Goal: Information Seeking & Learning: Check status

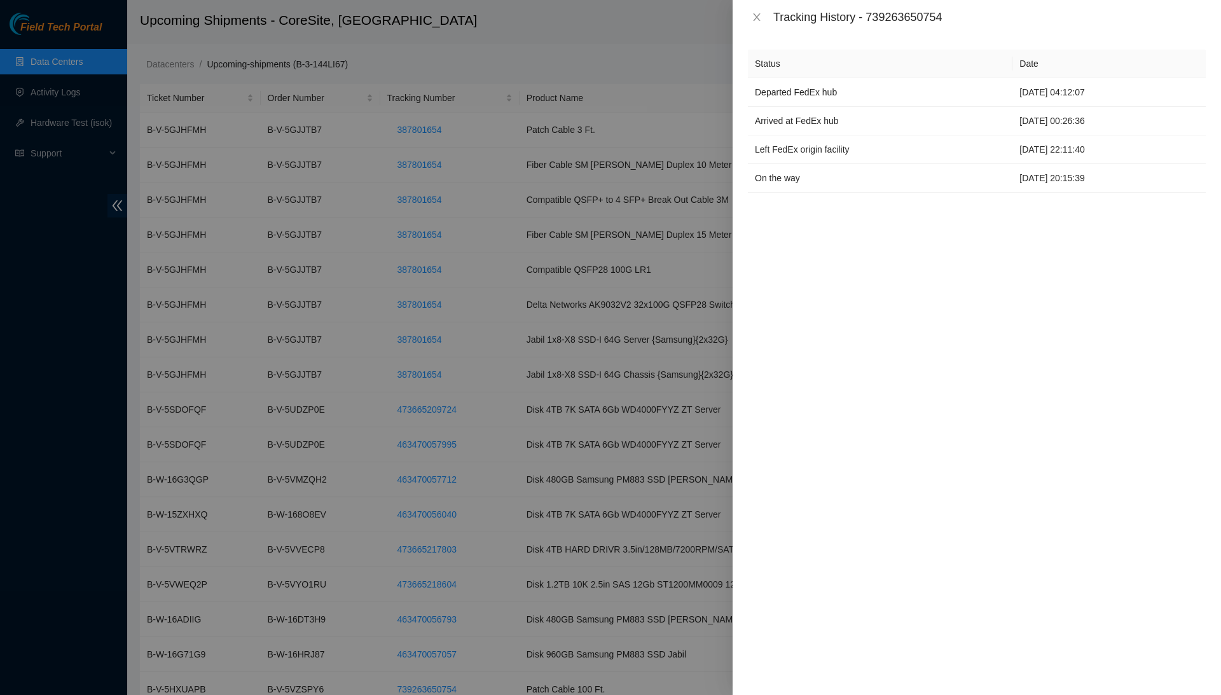
scroll to position [54, 0]
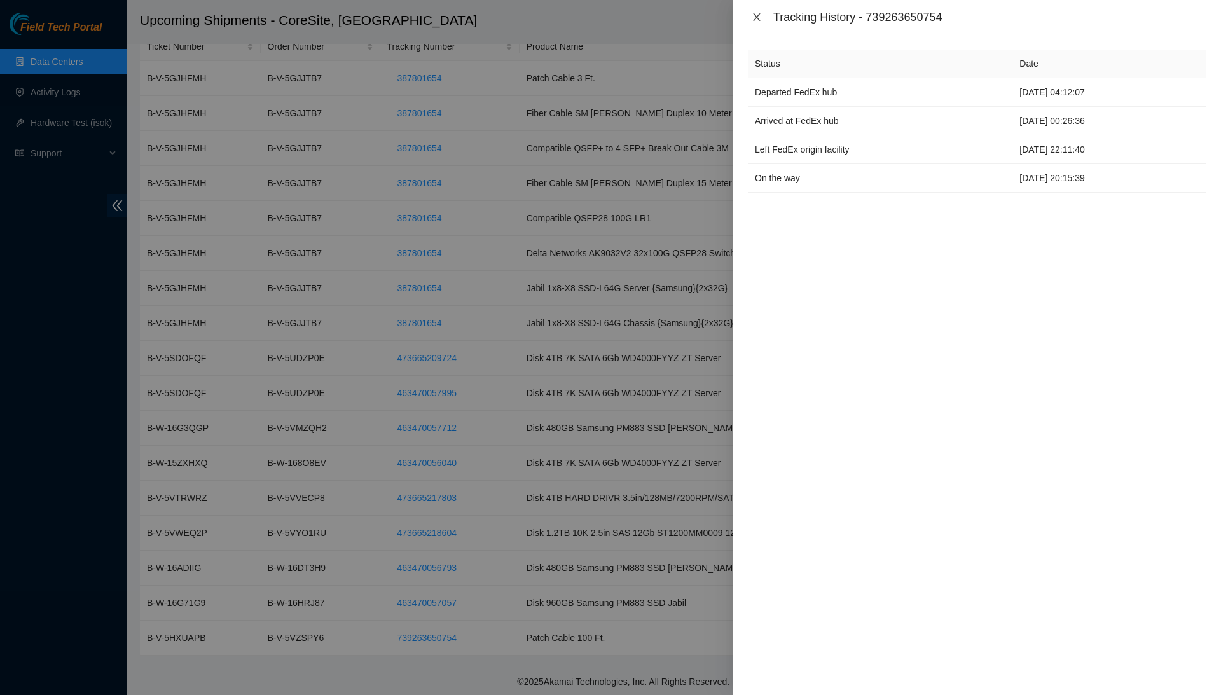
click at [753, 19] on icon "close" at bounding box center [757, 17] width 10 height 10
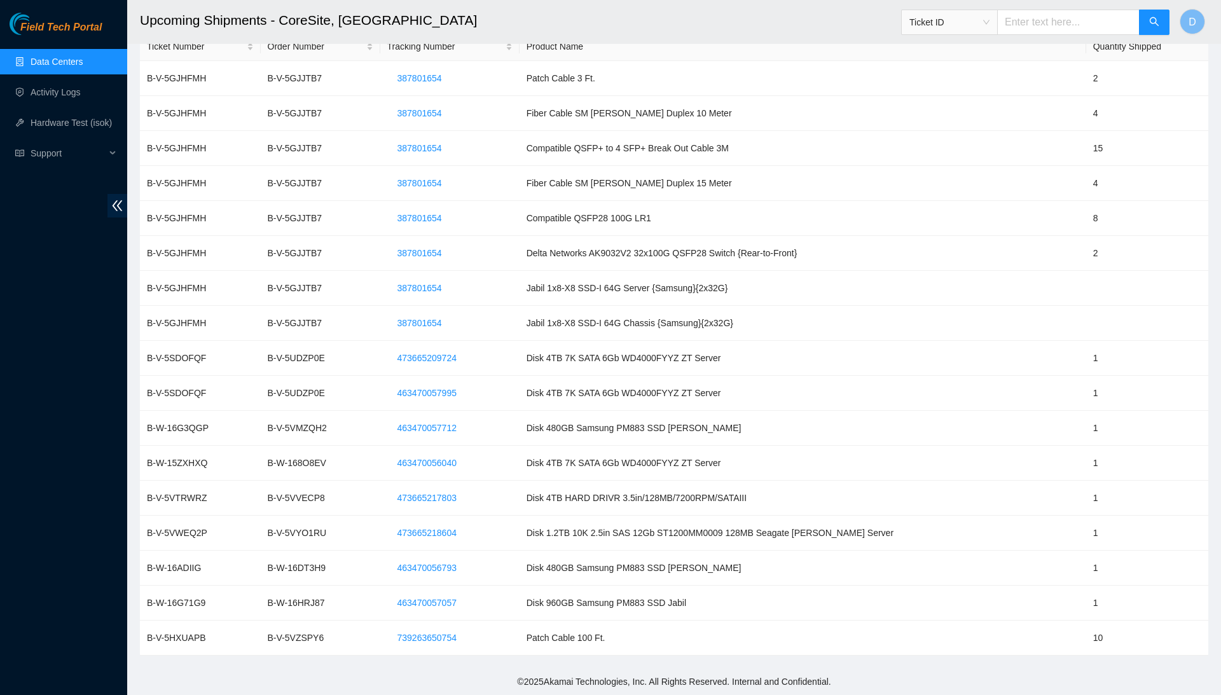
click at [80, 60] on link "Data Centers" at bounding box center [57, 62] width 52 height 10
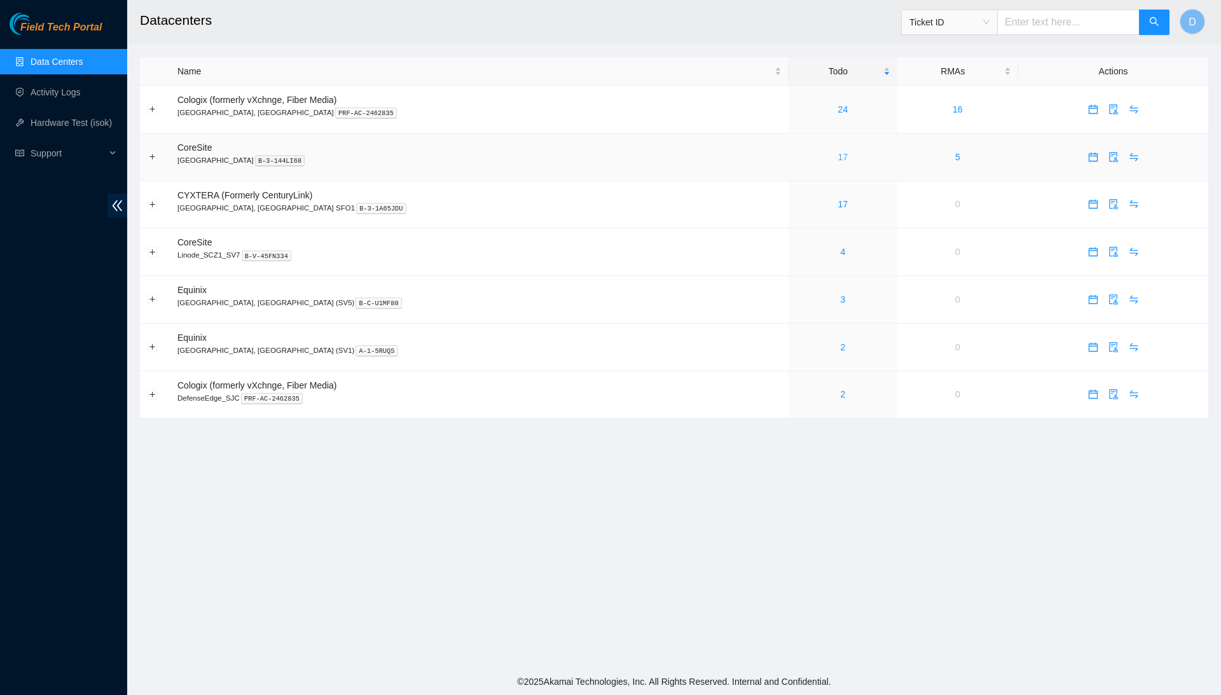
click at [838, 152] on link "17" at bounding box center [843, 157] width 10 height 10
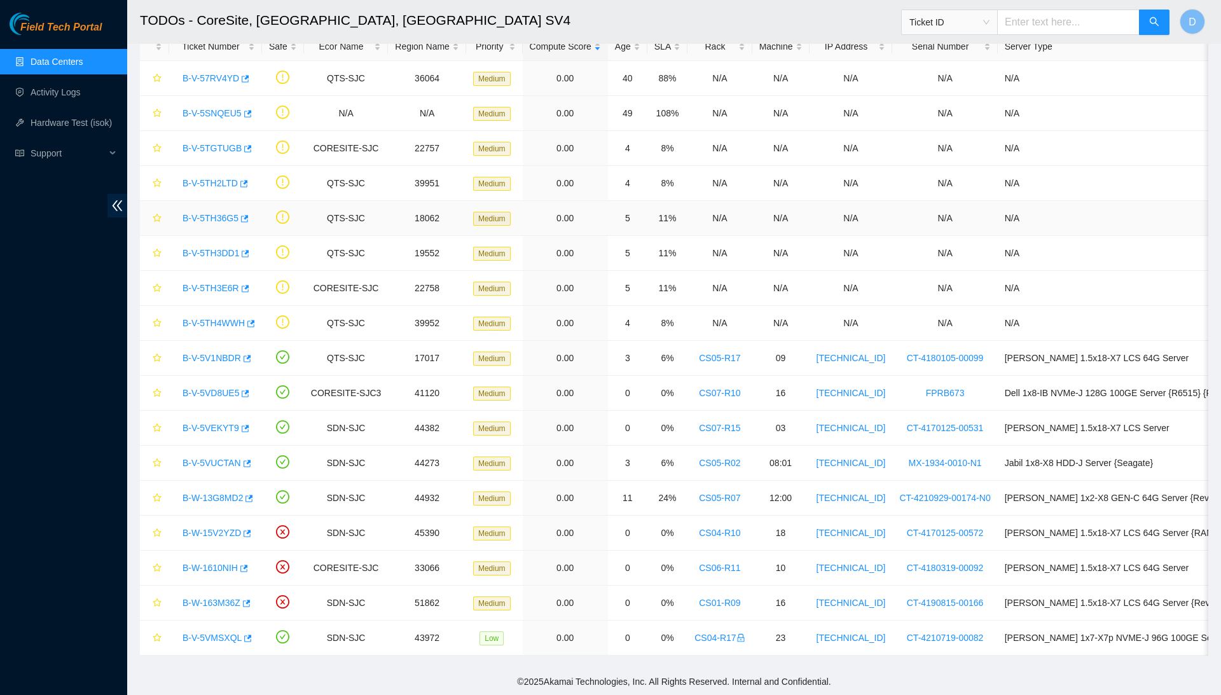
scroll to position [78, 0]
click at [158, 393] on icon "star" at bounding box center [157, 393] width 9 height 9
click at [156, 428] on icon "star" at bounding box center [157, 428] width 9 height 9
click at [156, 462] on icon "star" at bounding box center [157, 463] width 9 height 9
click at [151, 355] on button "button" at bounding box center [154, 358] width 15 height 20
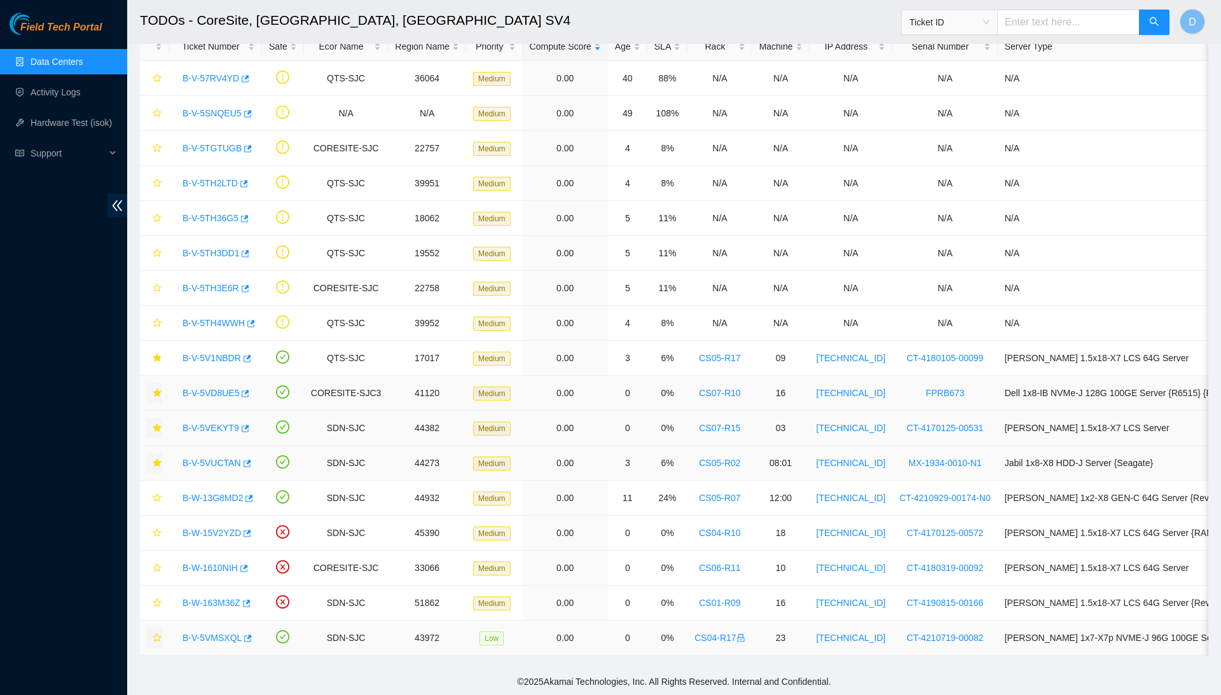
click at [156, 637] on icon "star" at bounding box center [157, 637] width 9 height 9
click at [240, 602] on link "B-W-163M36Z" at bounding box center [212, 603] width 58 height 10
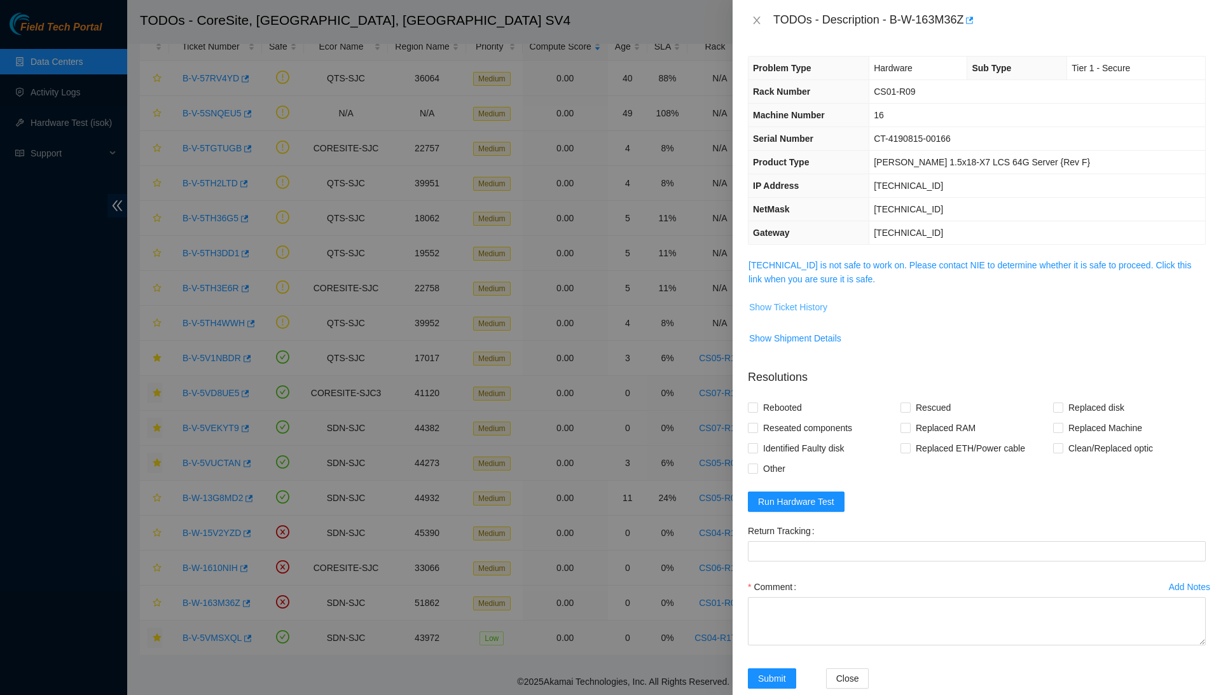
click at [802, 300] on span "Show Ticket History" at bounding box center [788, 307] width 78 height 14
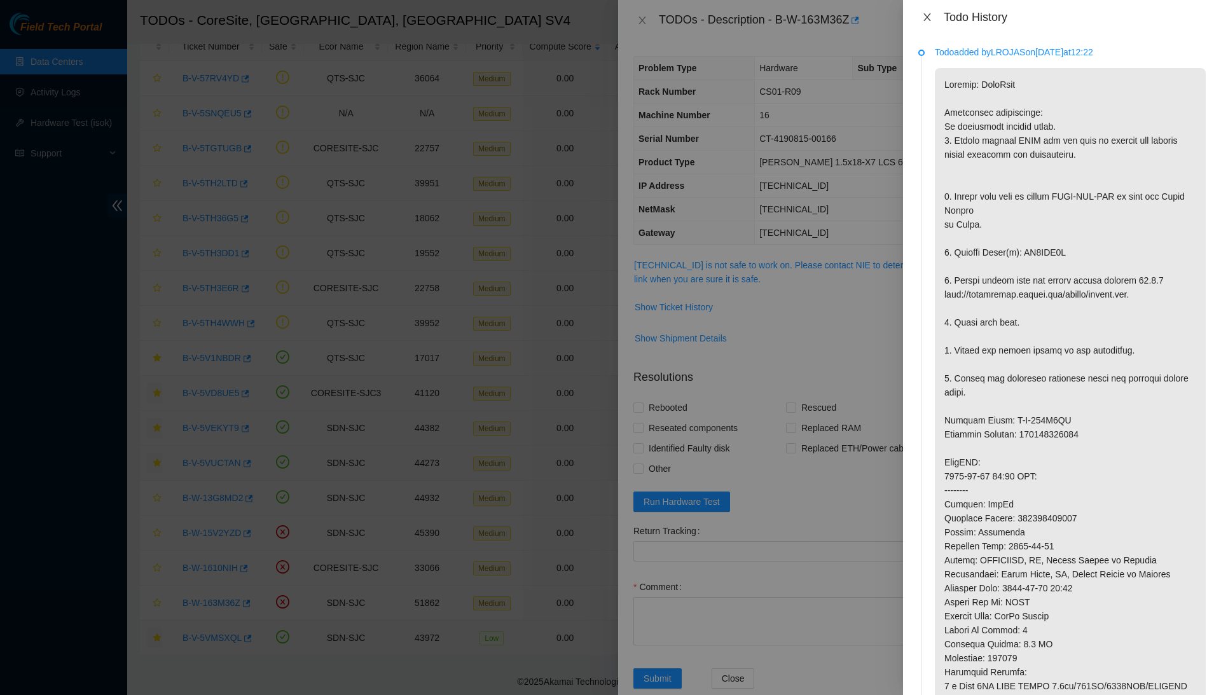
click at [925, 21] on icon "close" at bounding box center [927, 17] width 10 height 10
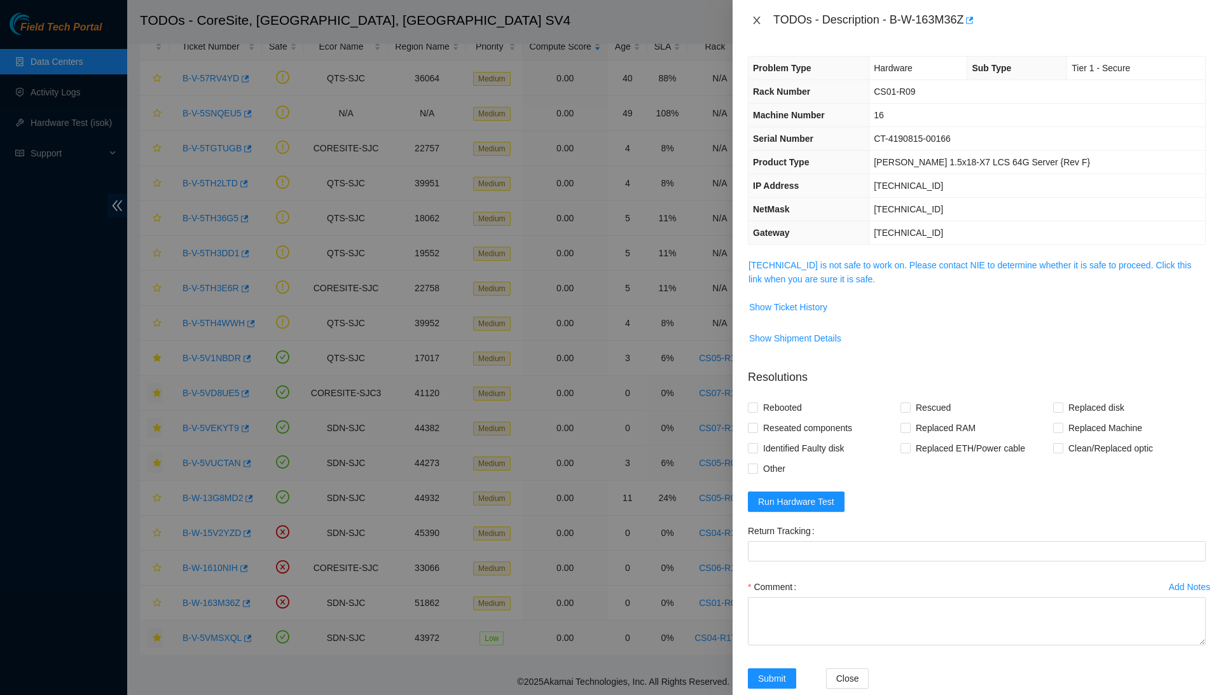
click at [761, 24] on icon "close" at bounding box center [757, 20] width 10 height 10
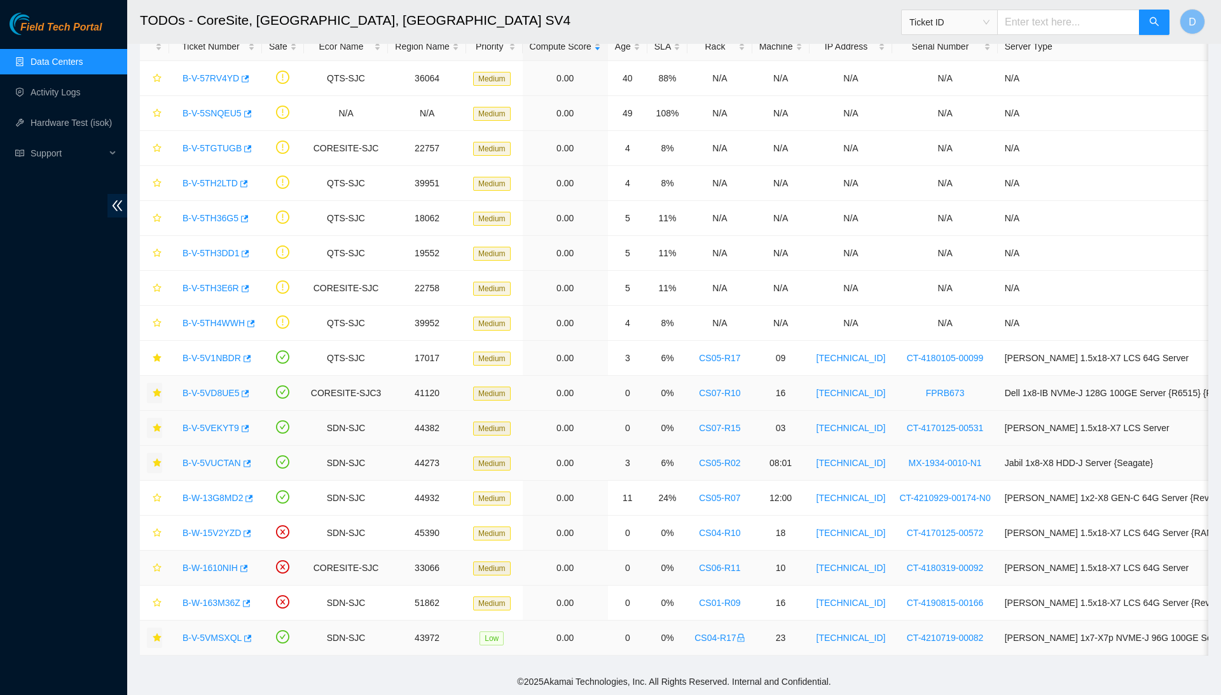
click at [220, 564] on link "B-W-1610NIH" at bounding box center [210, 568] width 55 height 10
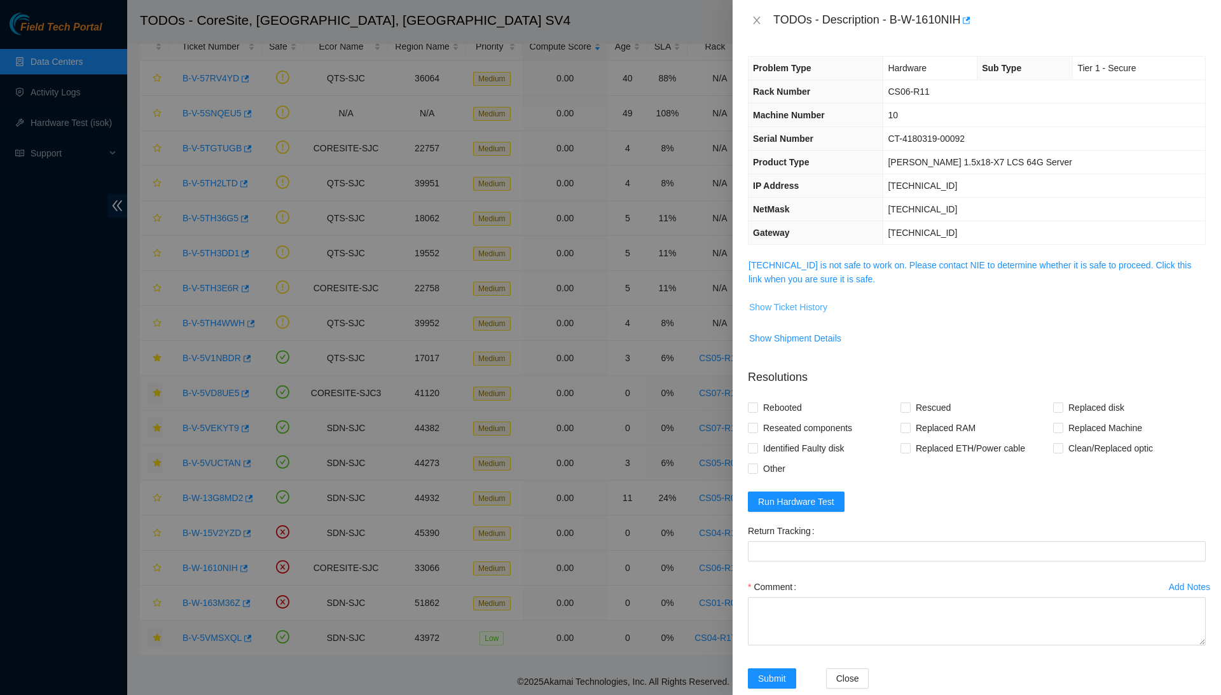
click at [807, 303] on span "Show Ticket History" at bounding box center [788, 307] width 78 height 14
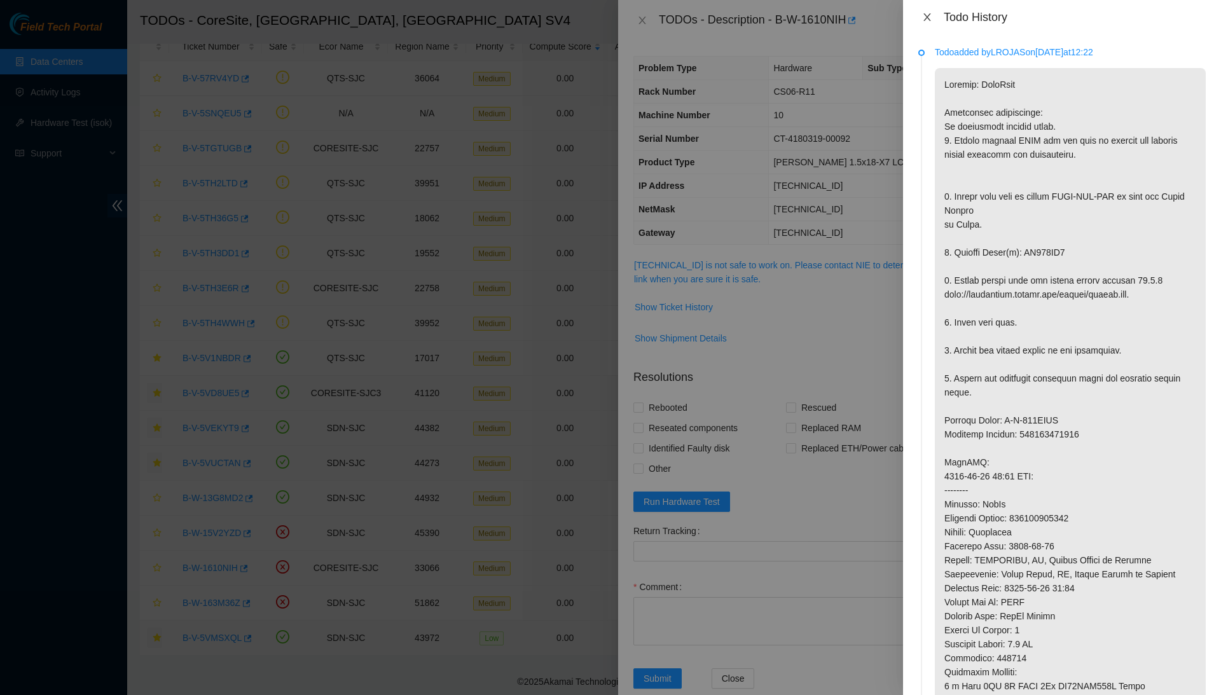
click at [927, 18] on icon "close" at bounding box center [927, 17] width 10 height 10
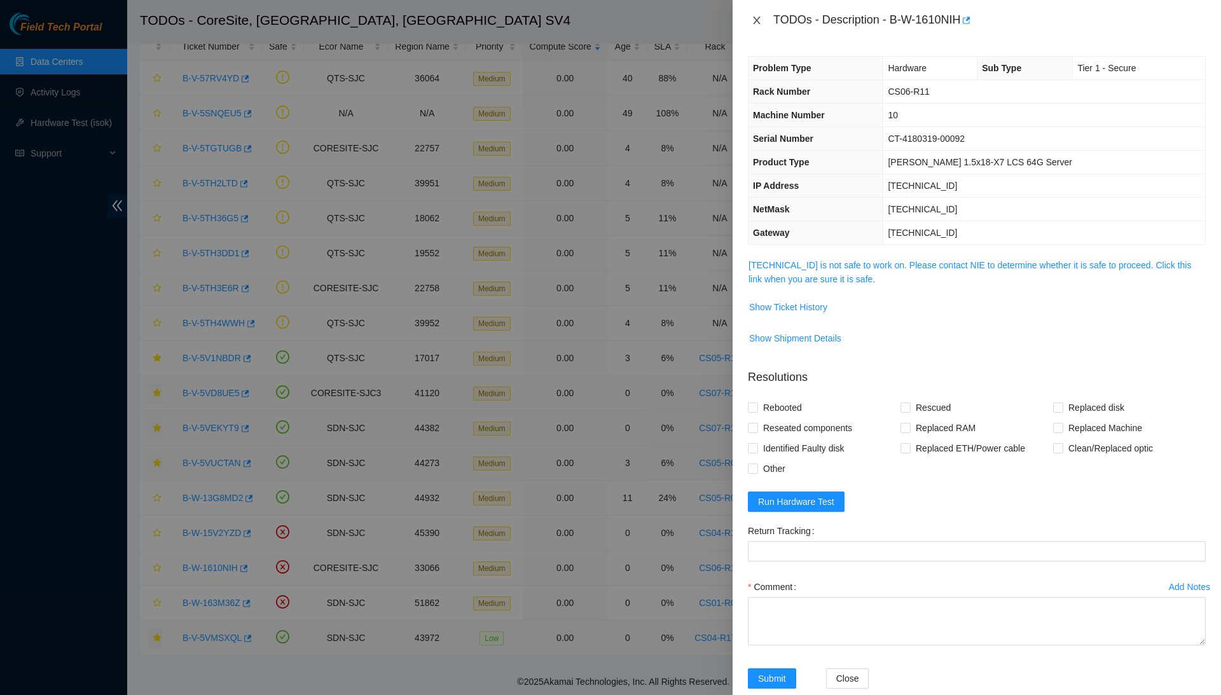
click at [758, 26] on button "Close" at bounding box center [757, 21] width 18 height 12
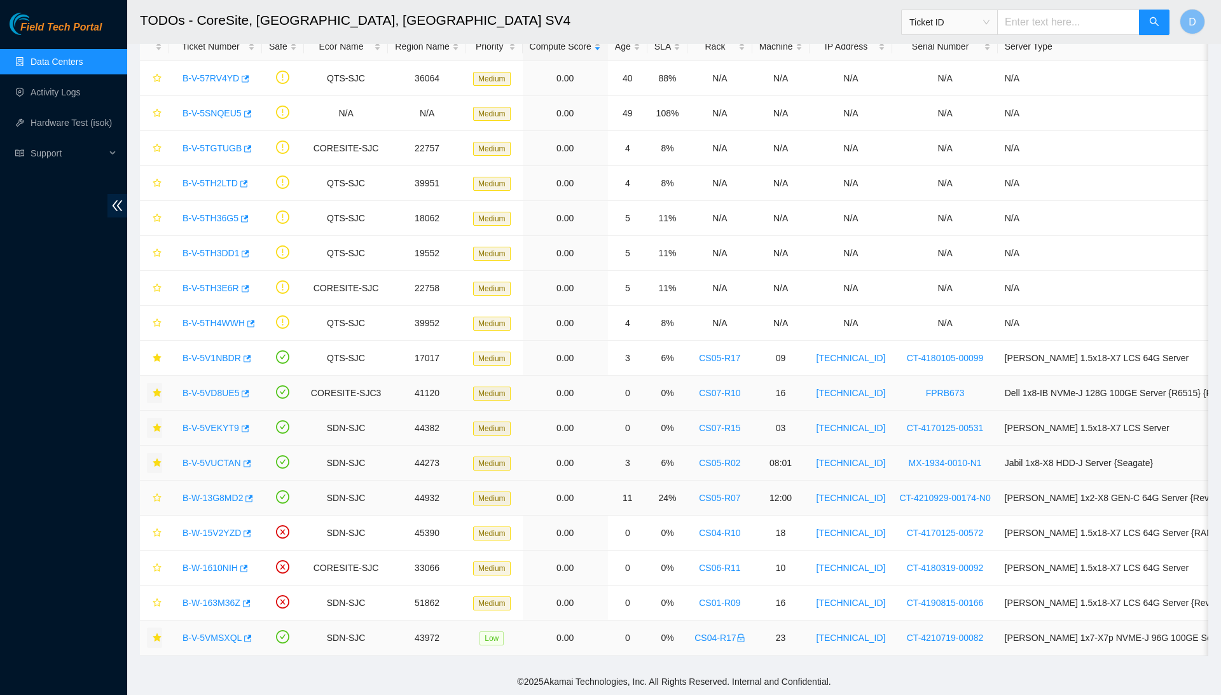
scroll to position [78, 0]
click at [229, 498] on link "B-W-13G8MD2" at bounding box center [213, 498] width 60 height 10
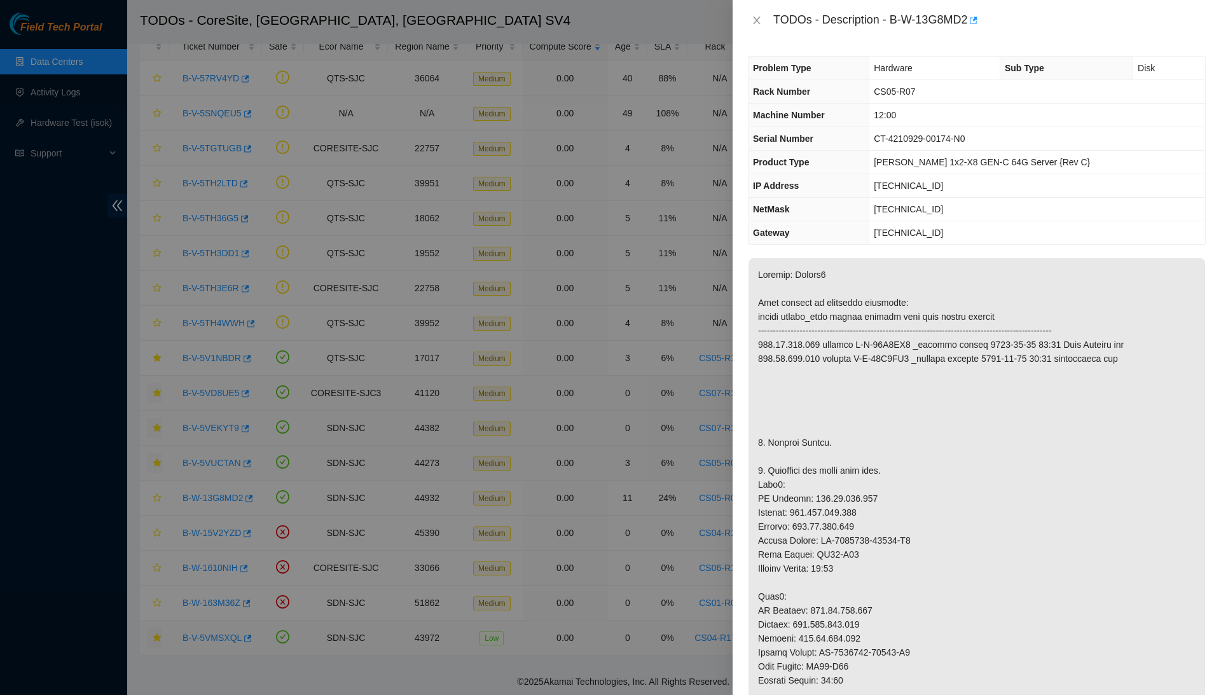
scroll to position [0, 0]
click at [977, 19] on icon "button" at bounding box center [972, 20] width 9 height 9
click at [755, 20] on icon "close" at bounding box center [757, 20] width 10 height 10
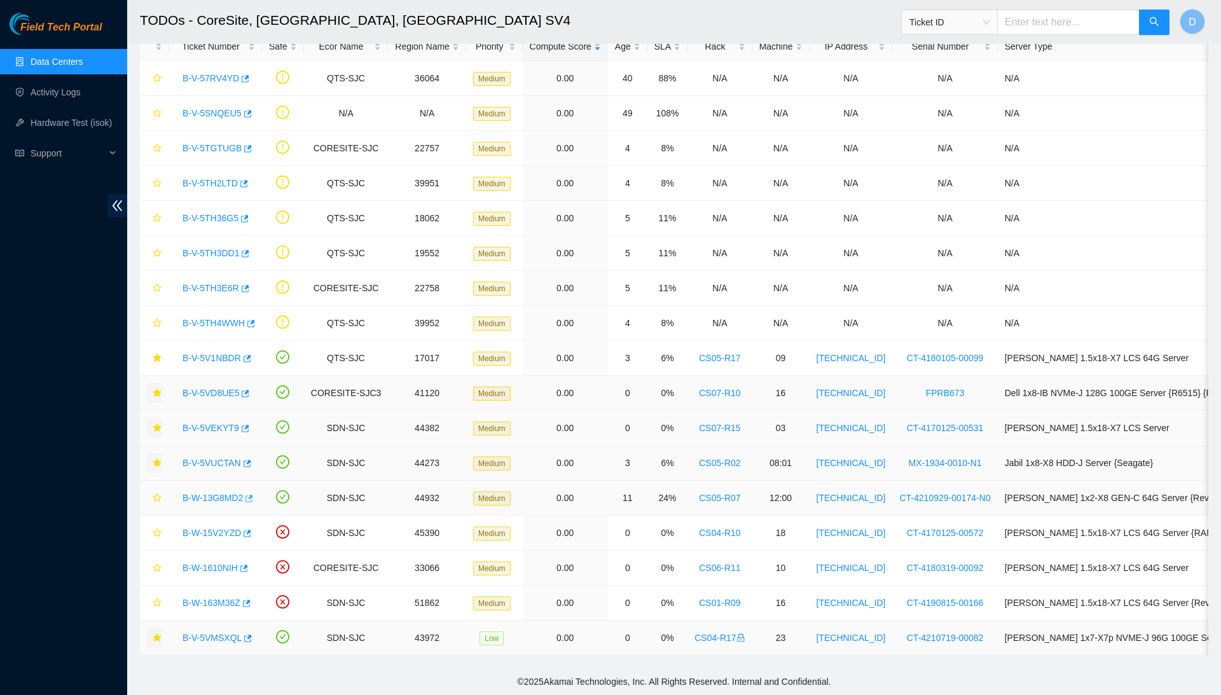
click at [255, 497] on body "Field Tech Portal Data Centers Activity Logs Hardware Test (isok) Support TODOs…" at bounding box center [610, 271] width 1221 height 695
click at [252, 497] on icon "button" at bounding box center [248, 498] width 9 height 9
click at [234, 322] on link "B-V-5TH4WWH" at bounding box center [214, 323] width 62 height 10
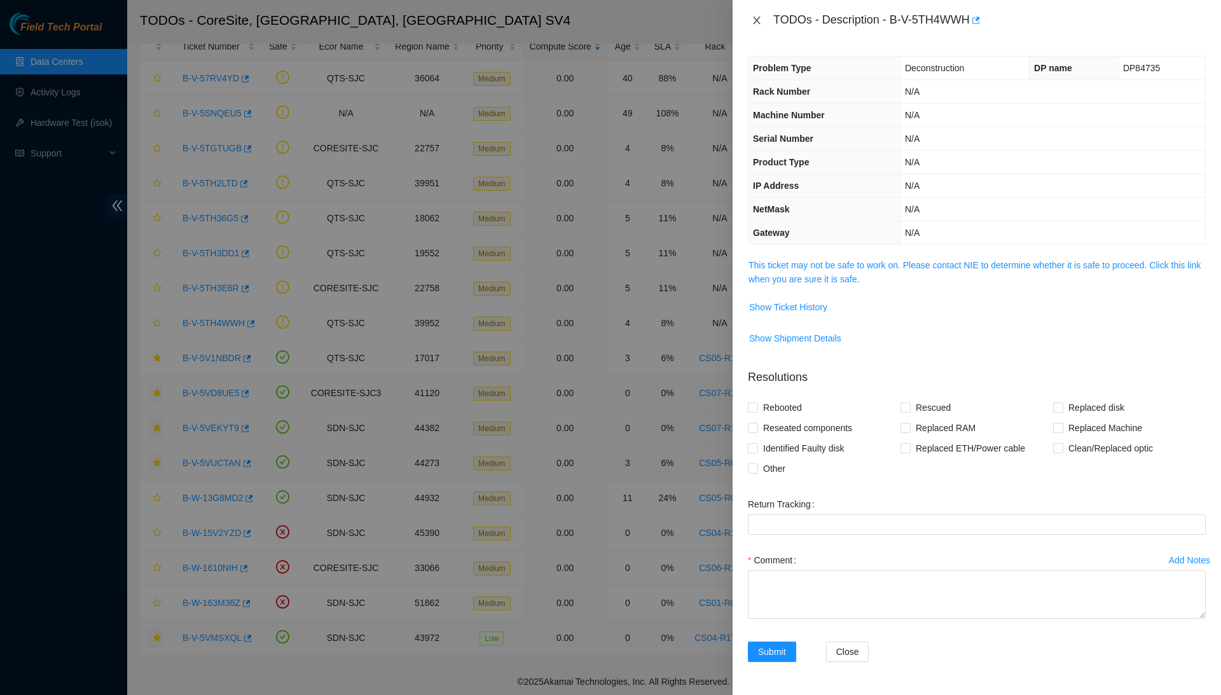
click at [756, 16] on icon "close" at bounding box center [757, 20] width 10 height 10
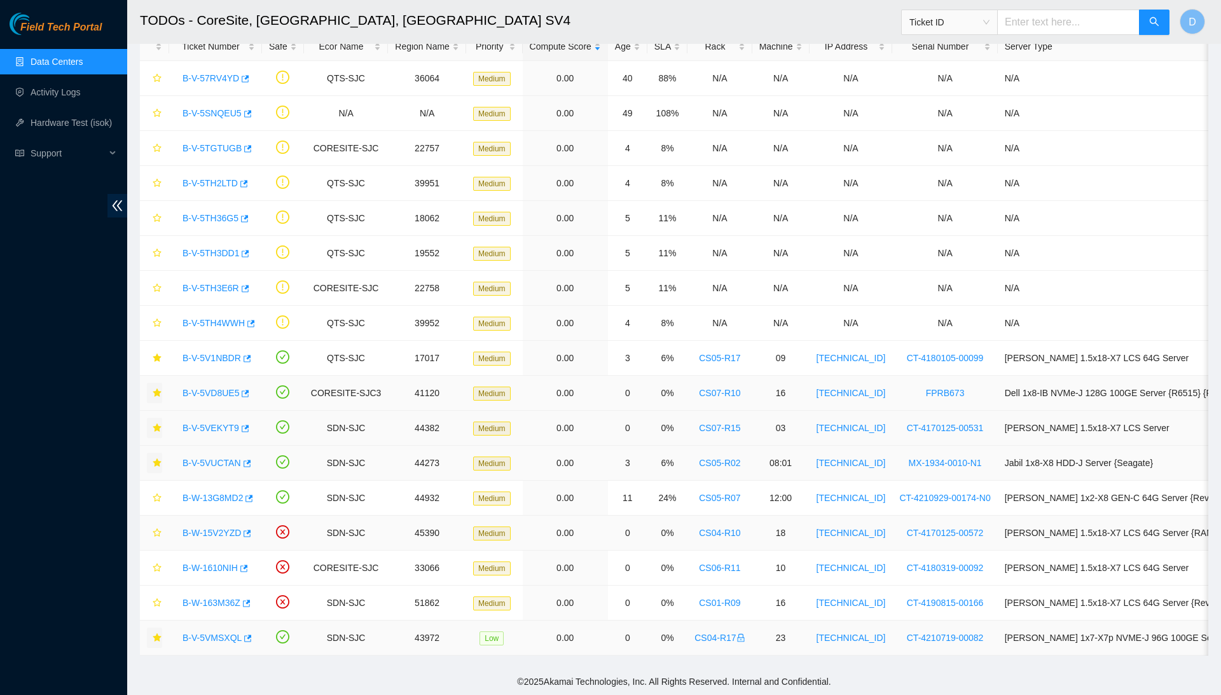
click at [225, 532] on link "B-W-15V2YZD" at bounding box center [212, 533] width 59 height 10
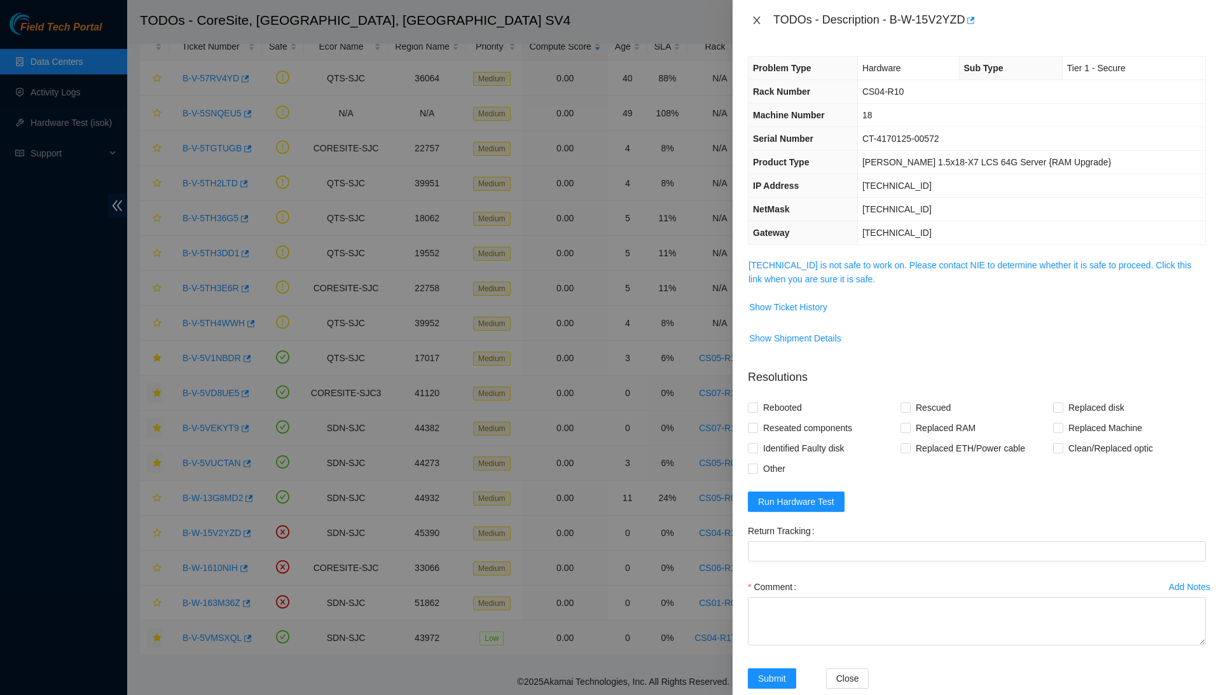
click at [758, 20] on icon "close" at bounding box center [757, 20] width 10 height 10
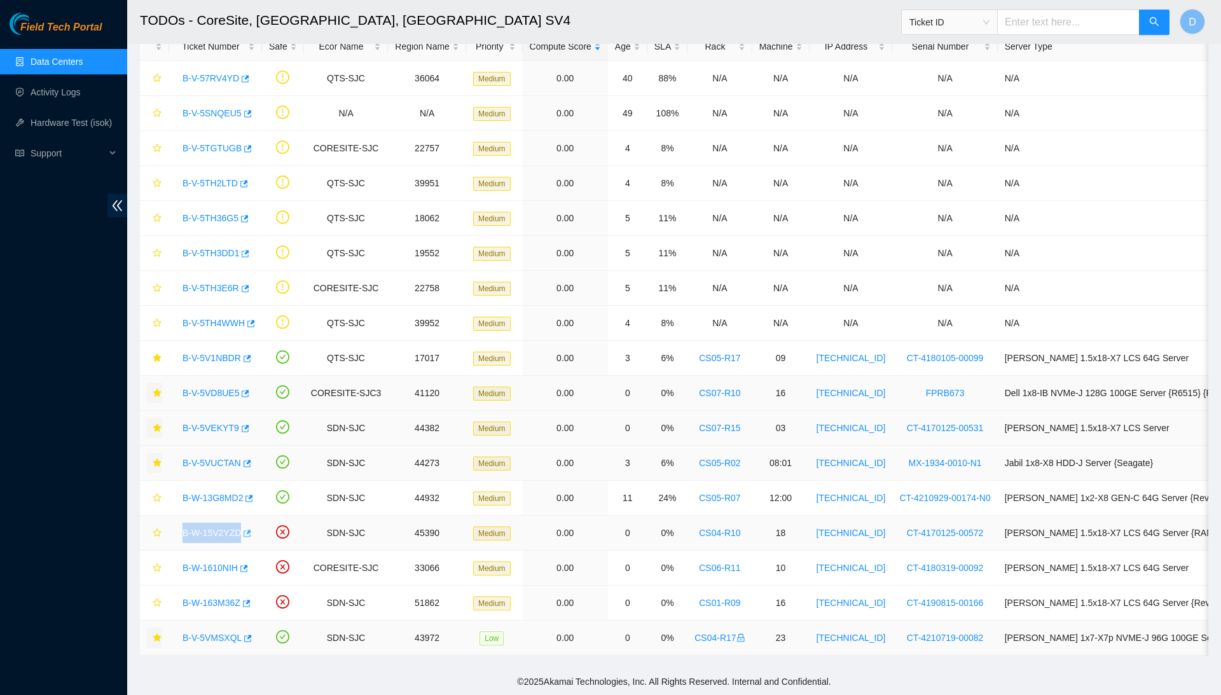
click at [251, 534] on icon "button" at bounding box center [246, 533] width 9 height 9
click at [234, 601] on link "B-W-163M36Z" at bounding box center [212, 603] width 58 height 10
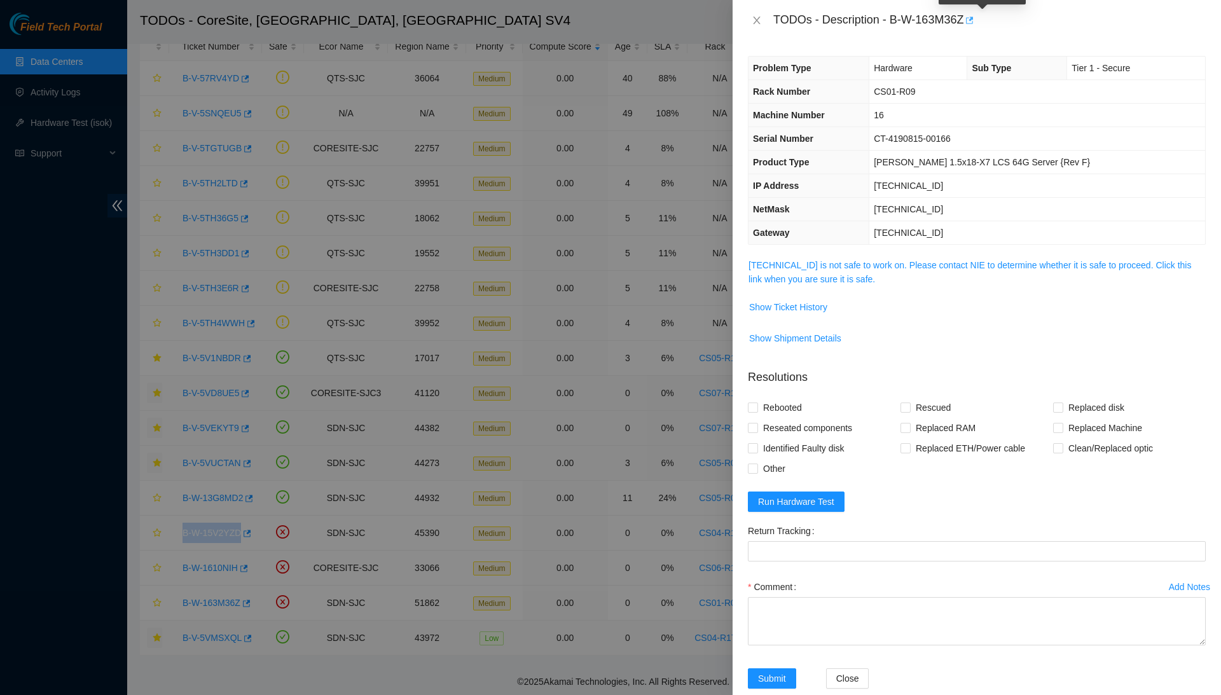
click at [974, 20] on icon "button" at bounding box center [971, 20] width 8 height 7
click at [375, 1] on div at bounding box center [610, 347] width 1221 height 695
click at [753, 22] on icon "close" at bounding box center [757, 20] width 10 height 10
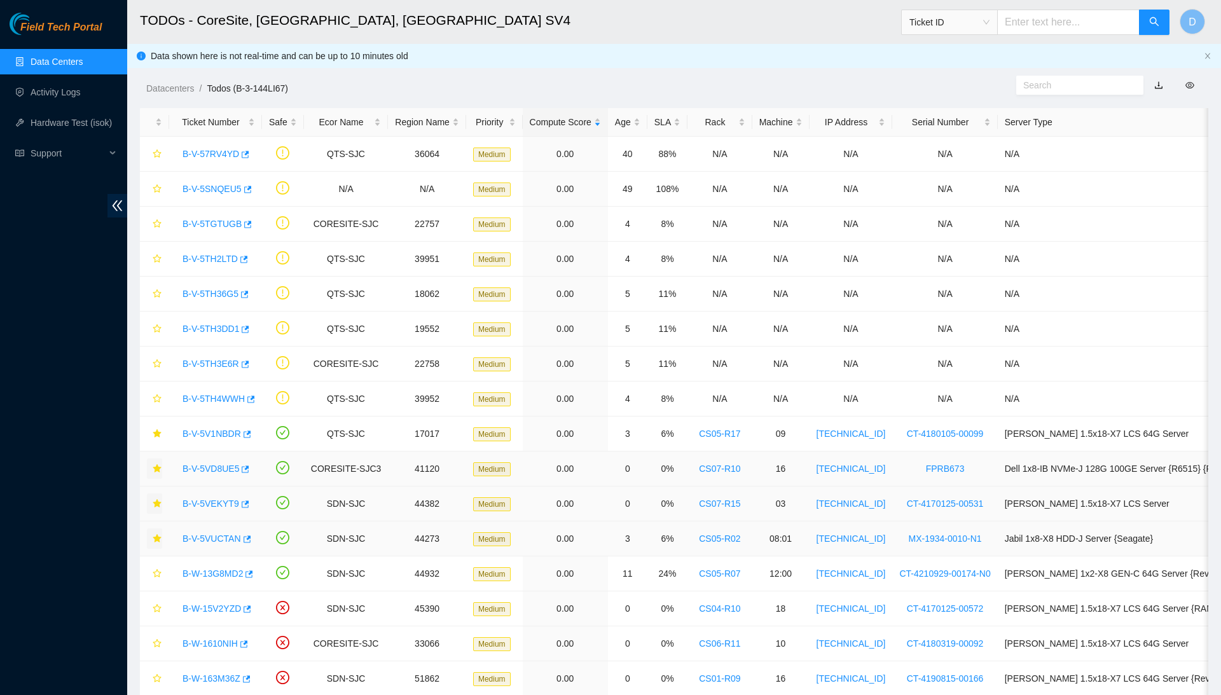
click at [67, 66] on link "Data Centers" at bounding box center [57, 62] width 52 height 10
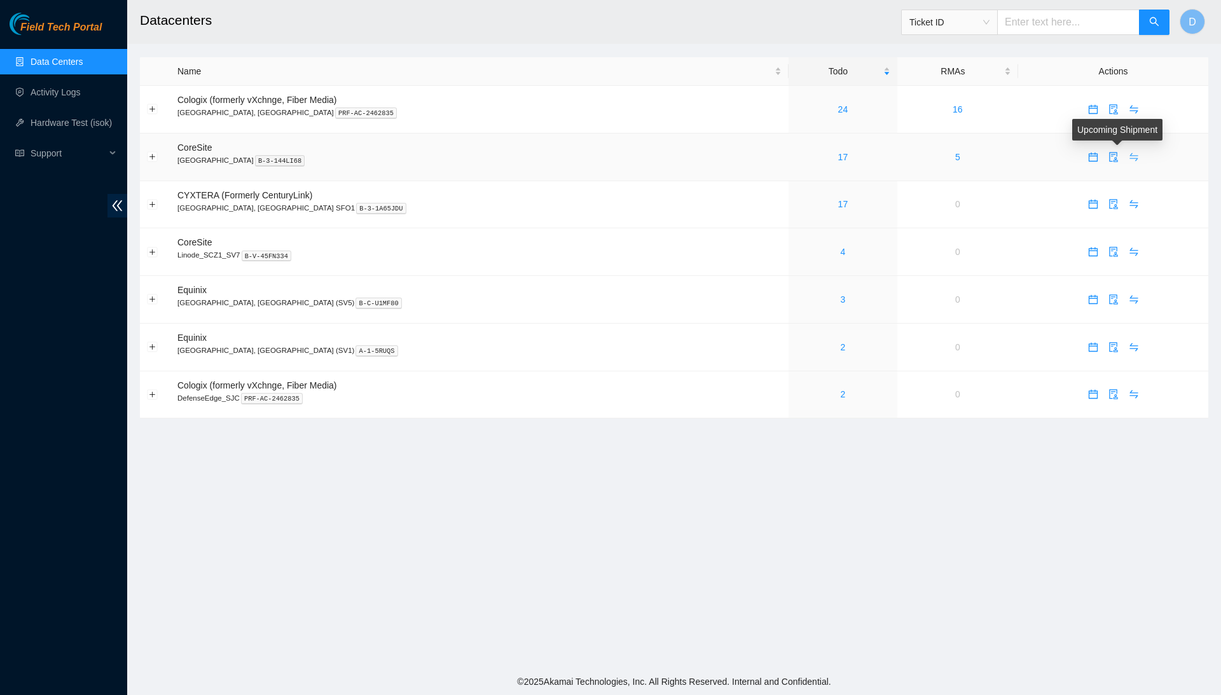
click at [1129, 156] on icon "swap" at bounding box center [1133, 157] width 8 height 8
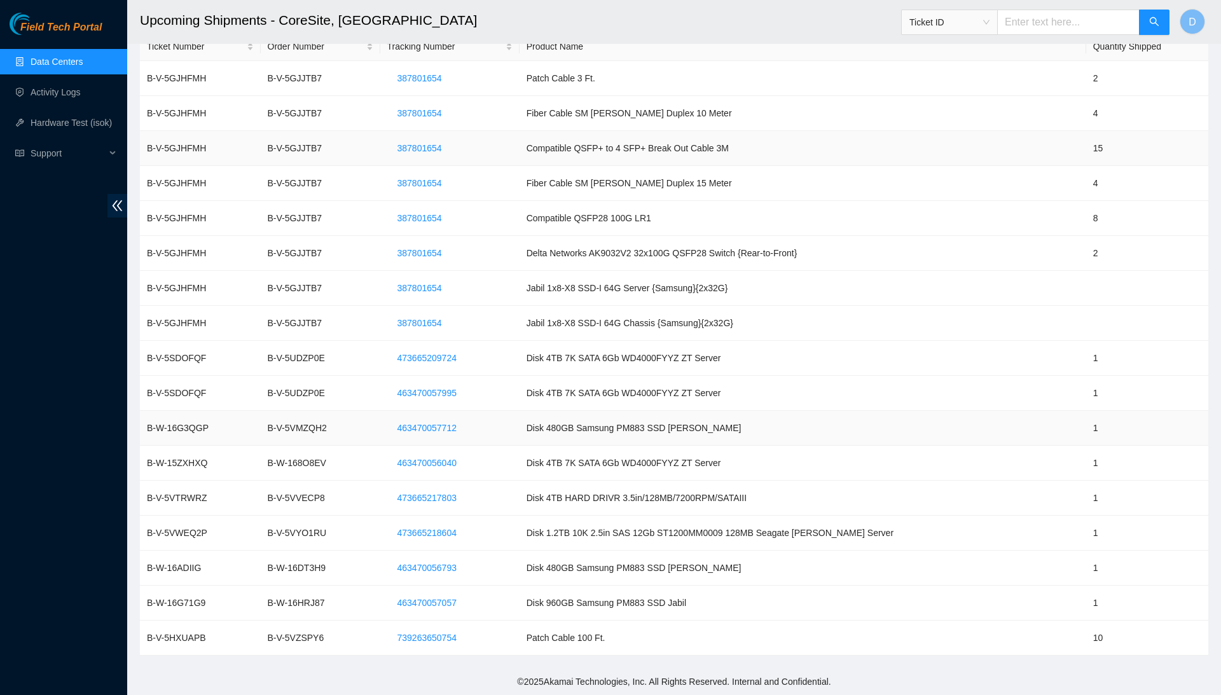
scroll to position [54, 0]
click at [444, 639] on span "739263650754" at bounding box center [426, 638] width 59 height 14
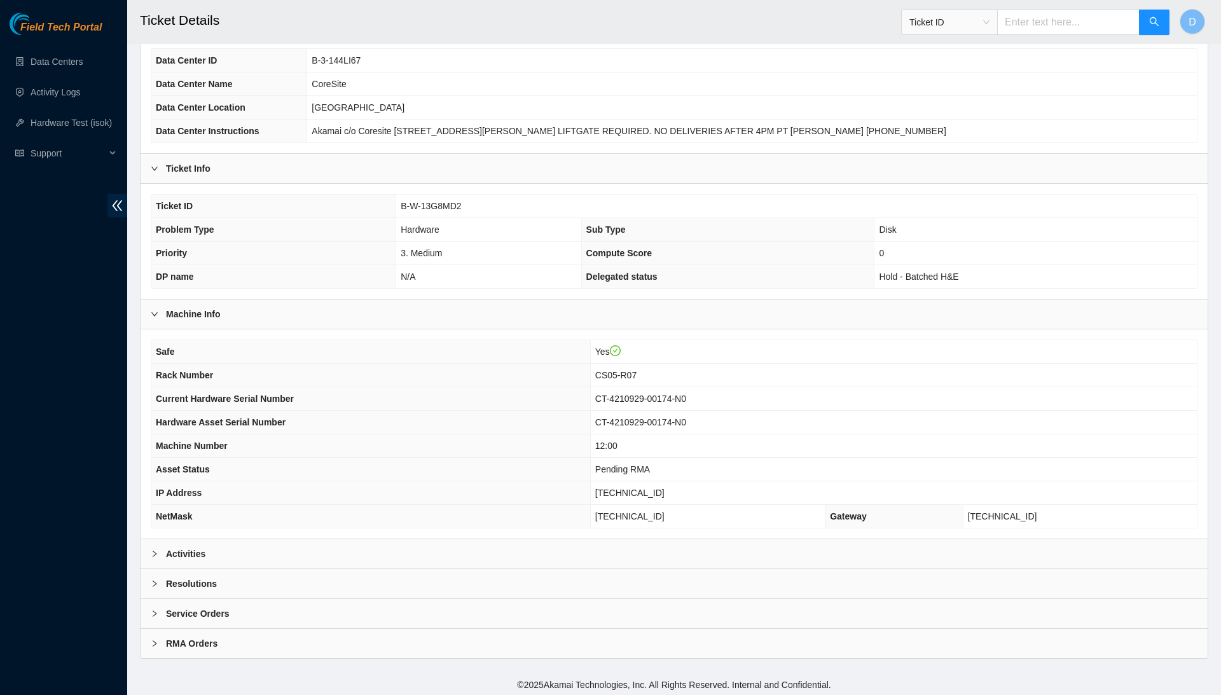
scroll to position [94, 0]
click at [578, 570] on div "Resolutions" at bounding box center [674, 584] width 1067 height 29
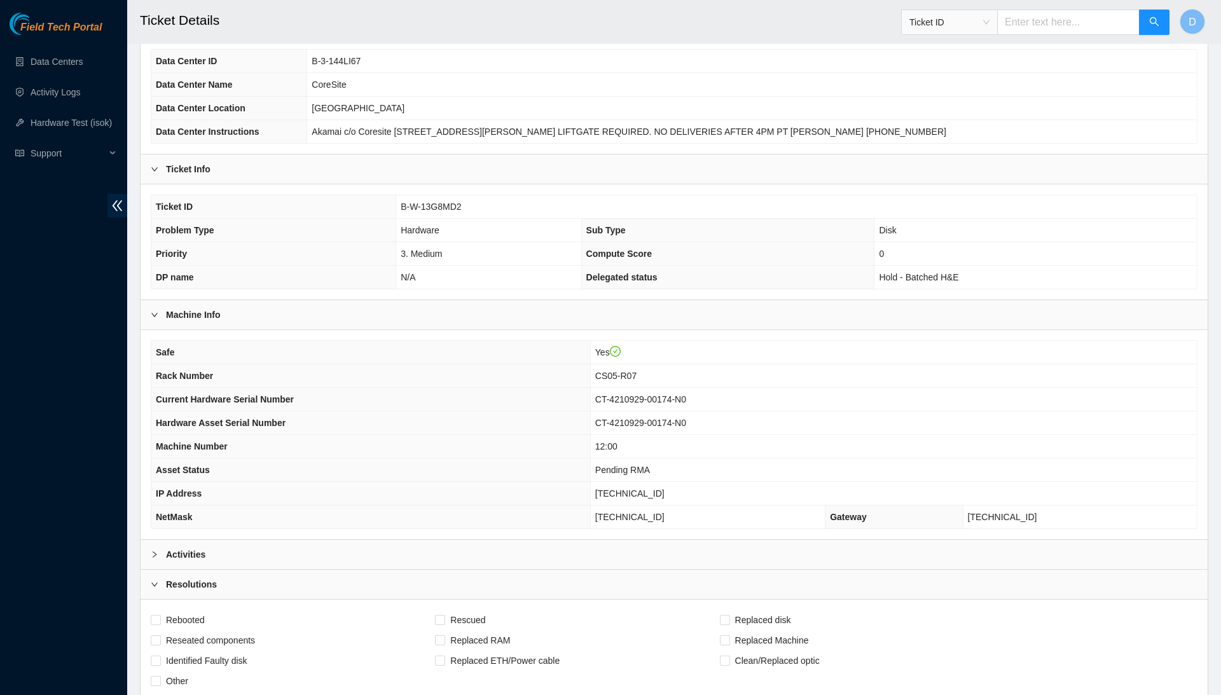
click at [584, 547] on div "Activities" at bounding box center [674, 554] width 1067 height 29
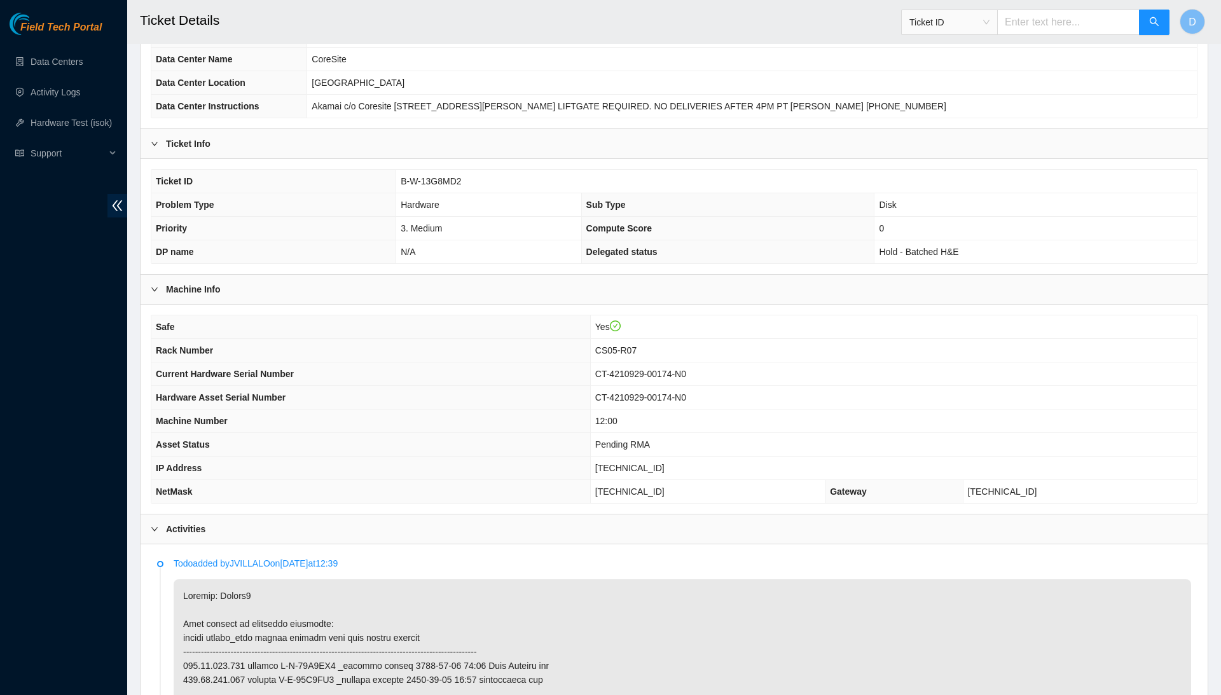
scroll to position [117, 0]
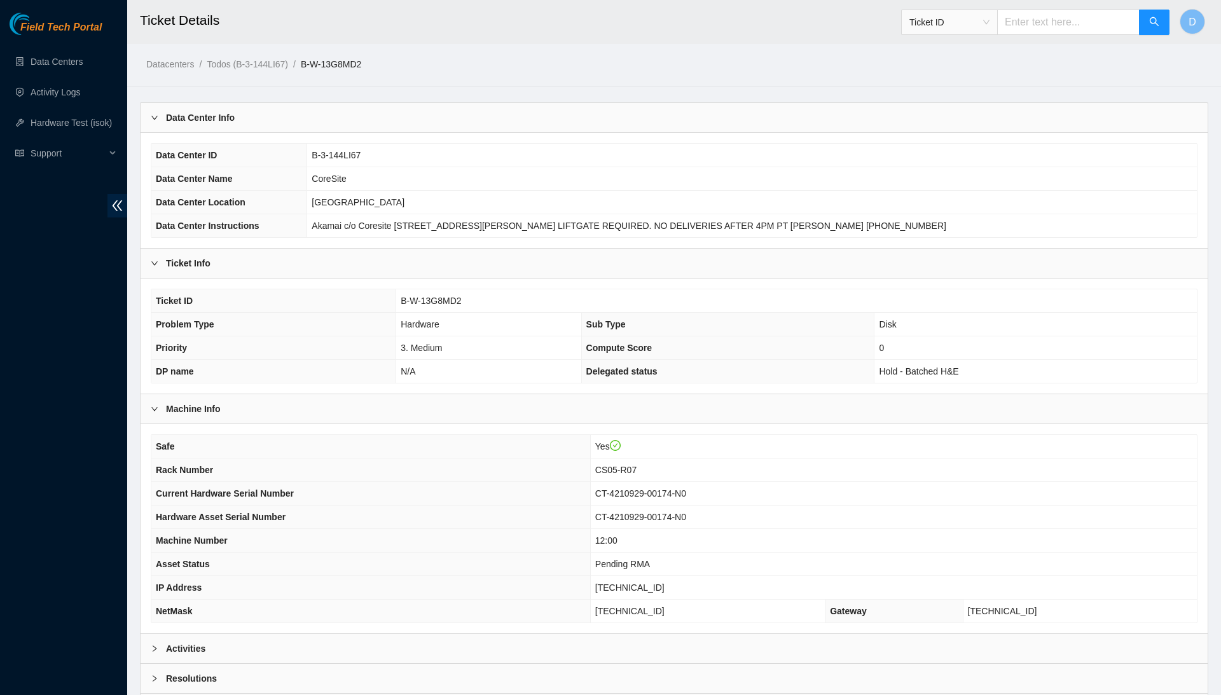
click at [450, 301] on span "B-W-13G8MD2" at bounding box center [431, 301] width 60 height 10
copy span "B-W-13G8MD2"
click at [525, 289] on td "B-W-13G8MD2" at bounding box center [796, 301] width 801 height 24
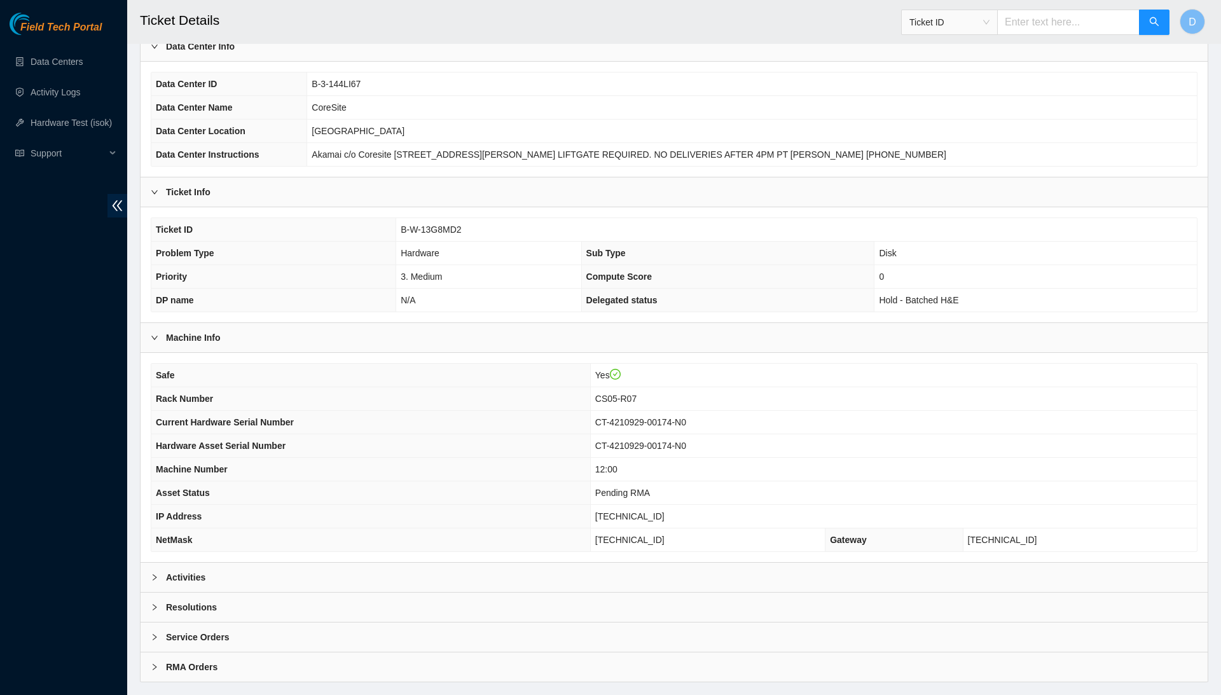
scroll to position [72, 0]
click at [438, 233] on td "B-W-13G8MD2" at bounding box center [796, 229] width 801 height 24
click at [439, 233] on td "B-W-13G8MD2" at bounding box center [796, 229] width 801 height 24
click at [441, 230] on span "B-W-13G8MD2" at bounding box center [431, 229] width 60 height 10
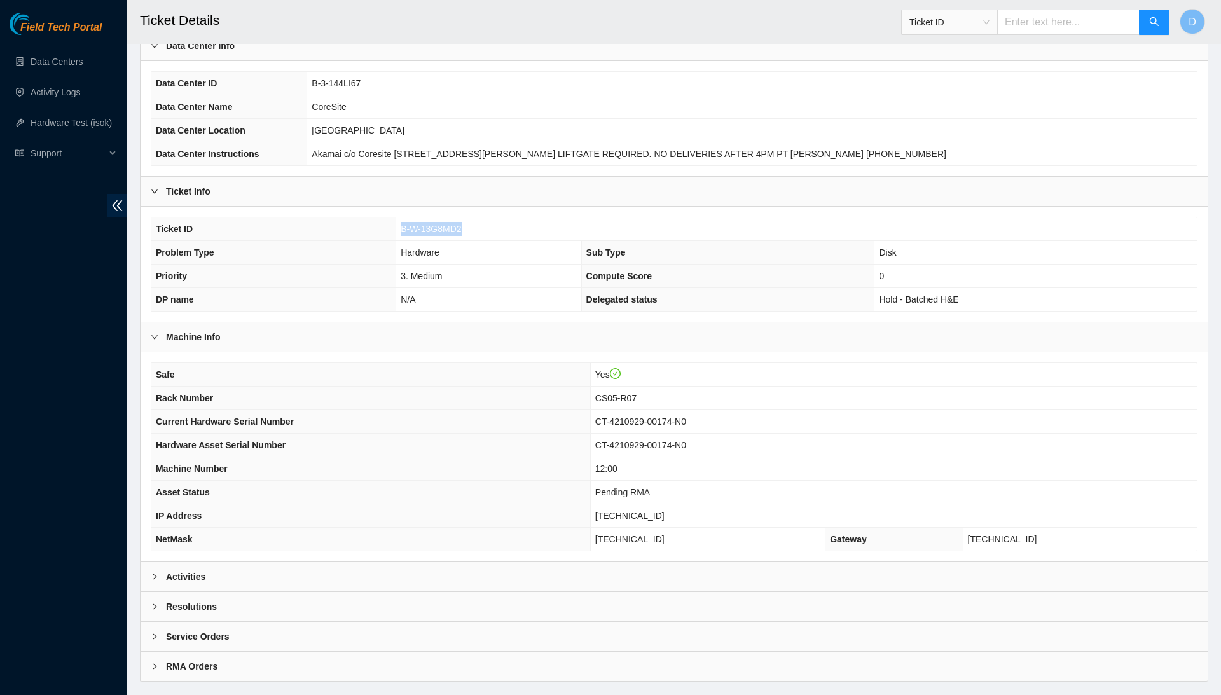
click at [441, 230] on span "B-W-13G8MD2" at bounding box center [431, 229] width 60 height 10
copy span "B-W-13G8MD2"
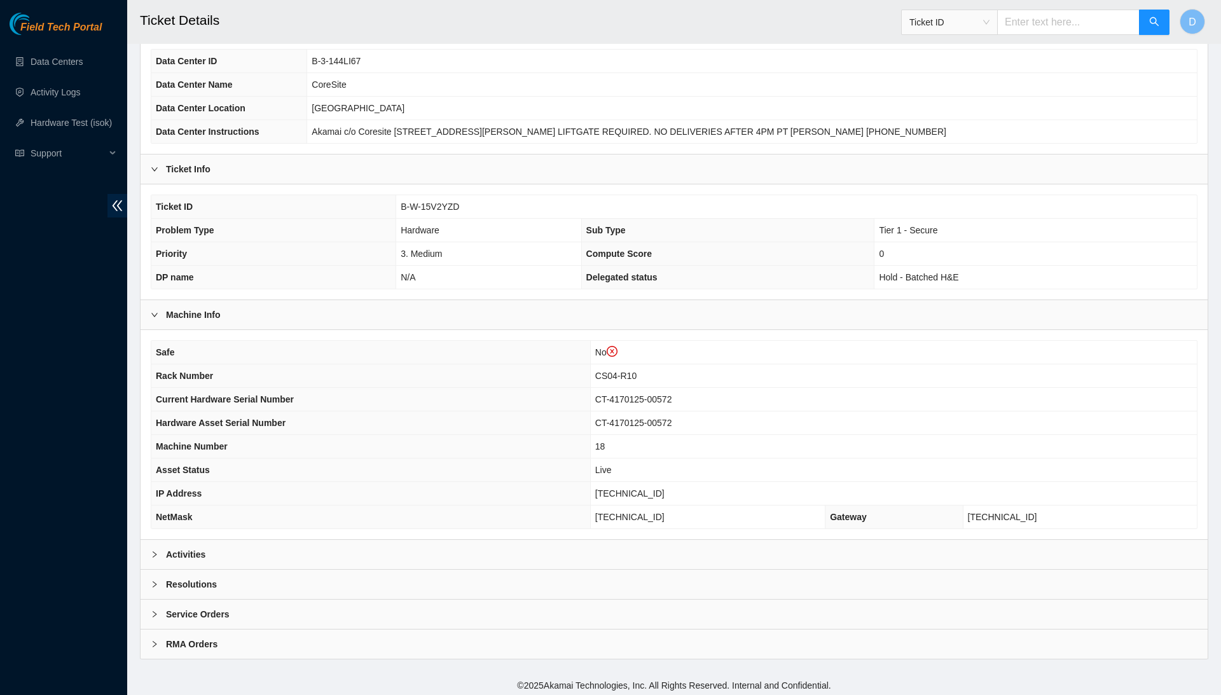
scroll to position [118, 0]
click at [420, 577] on div "Resolutions" at bounding box center [674, 584] width 1067 height 29
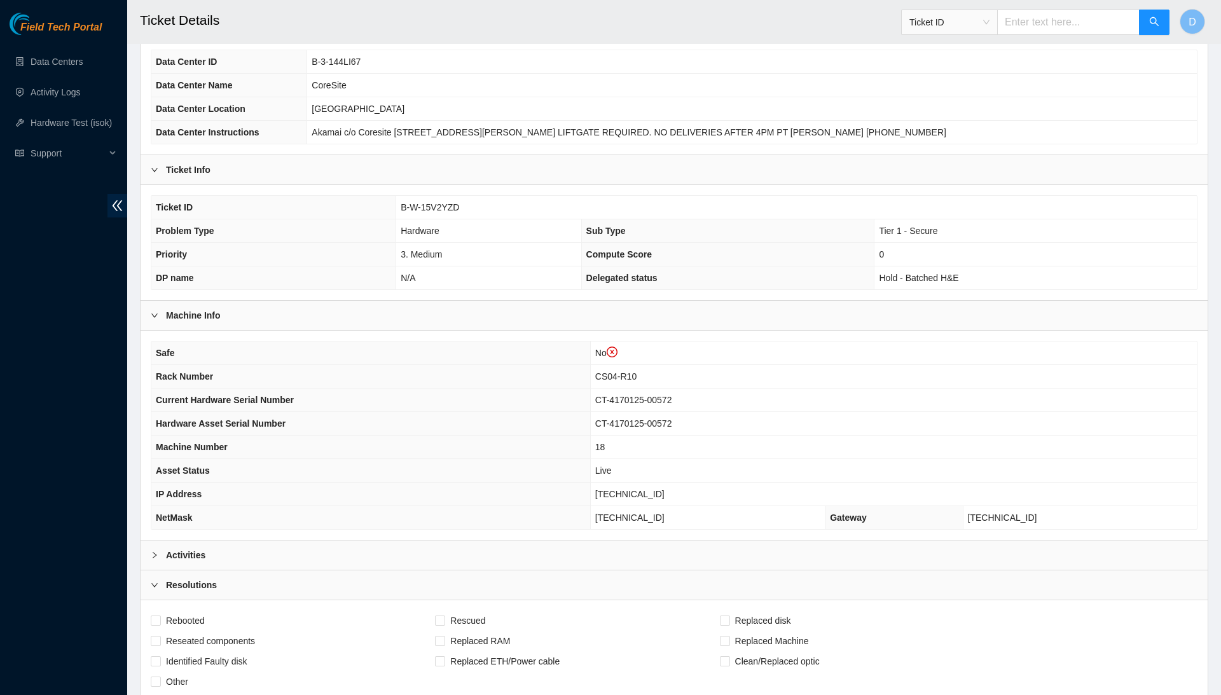
click at [431, 555] on div "Activities" at bounding box center [674, 555] width 1067 height 29
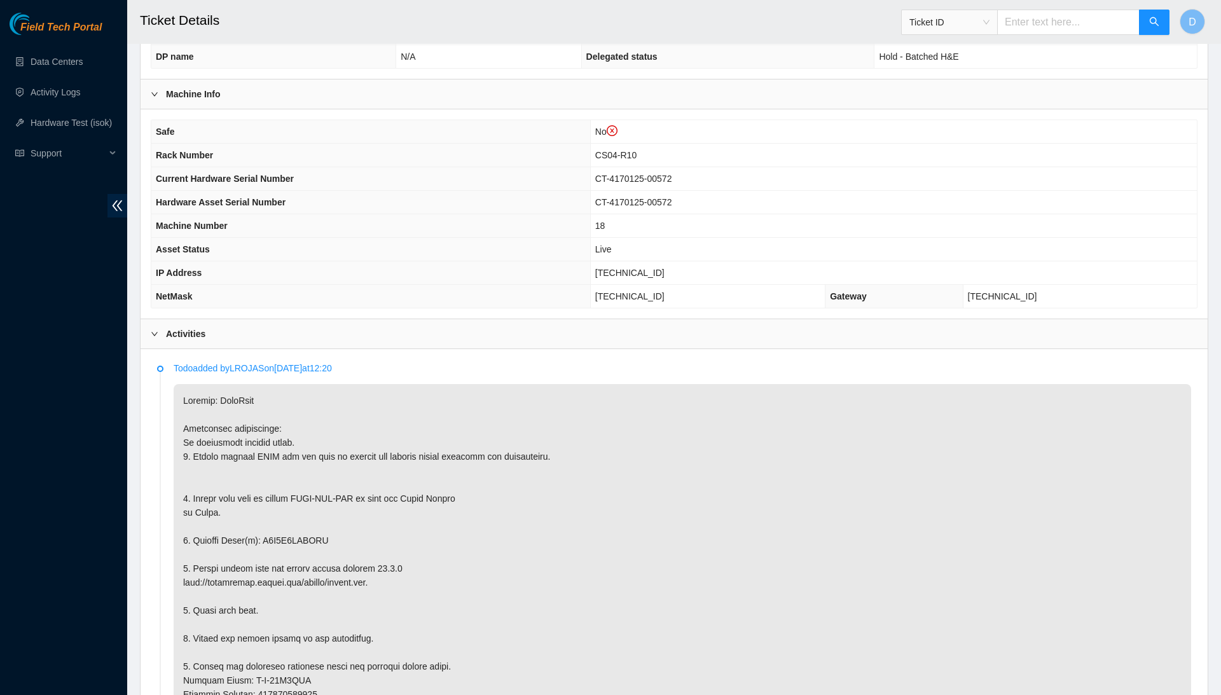
scroll to position [352, 0]
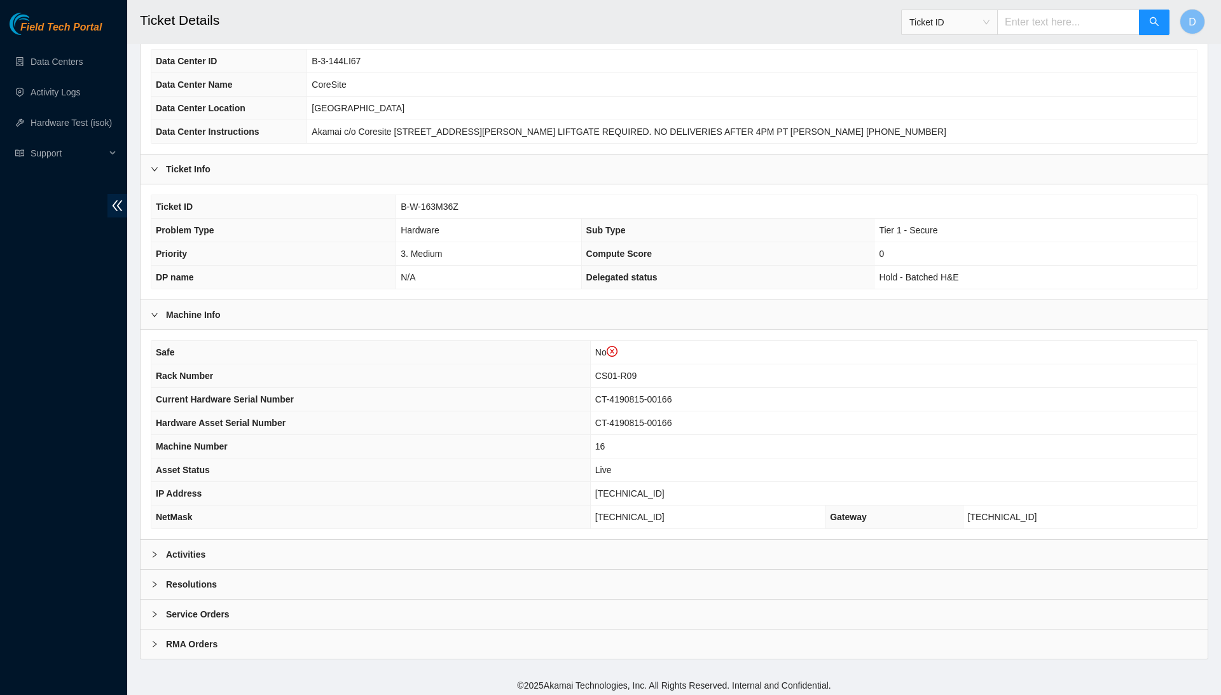
scroll to position [118, 0]
click at [272, 583] on div "Resolutions" at bounding box center [674, 584] width 1067 height 29
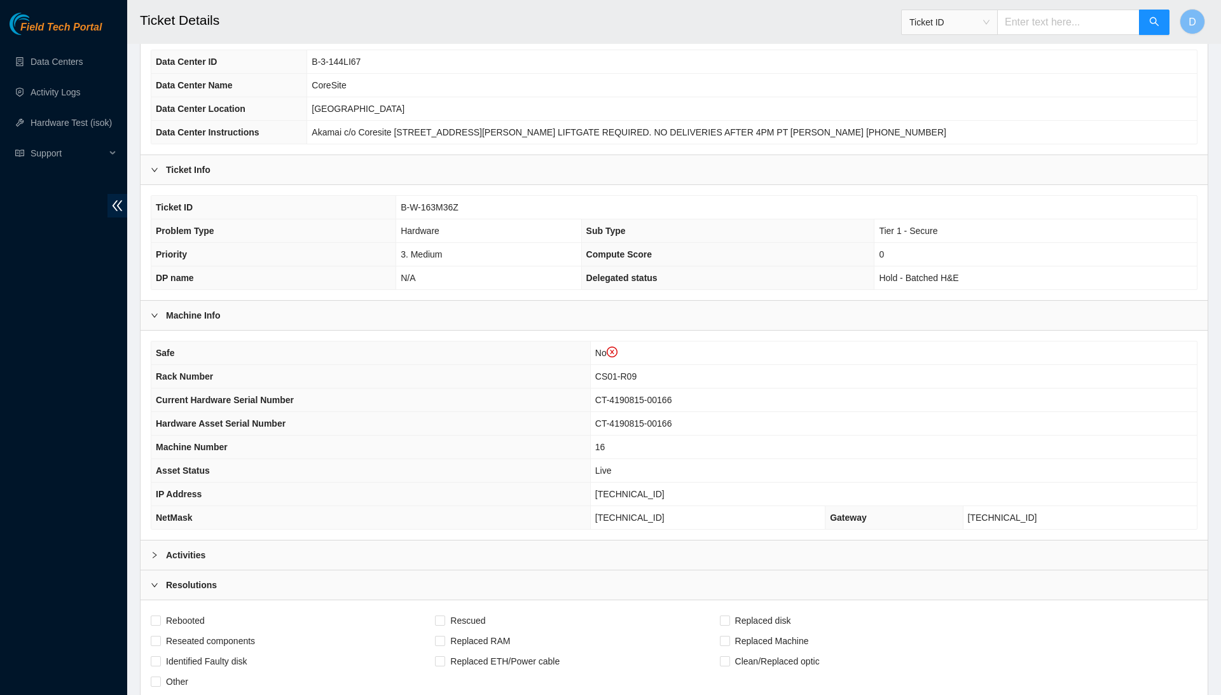
click at [299, 548] on div "Activities" at bounding box center [674, 555] width 1067 height 29
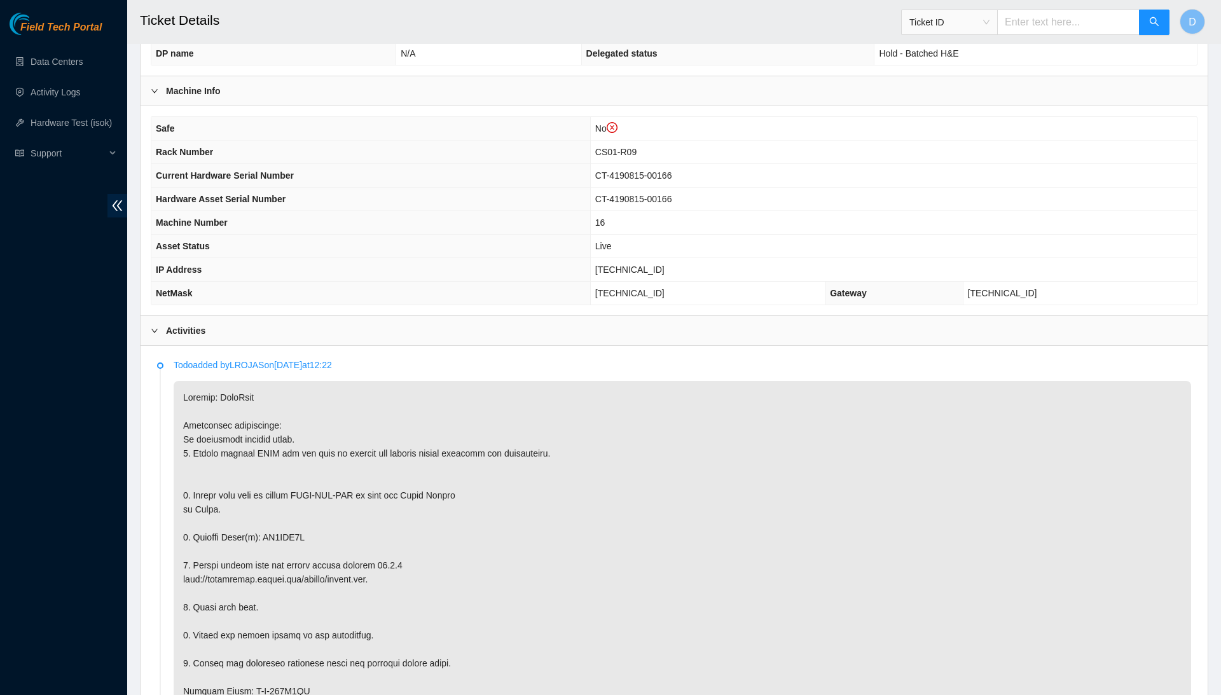
scroll to position [351, 0]
